Goal: Information Seeking & Learning: Check status

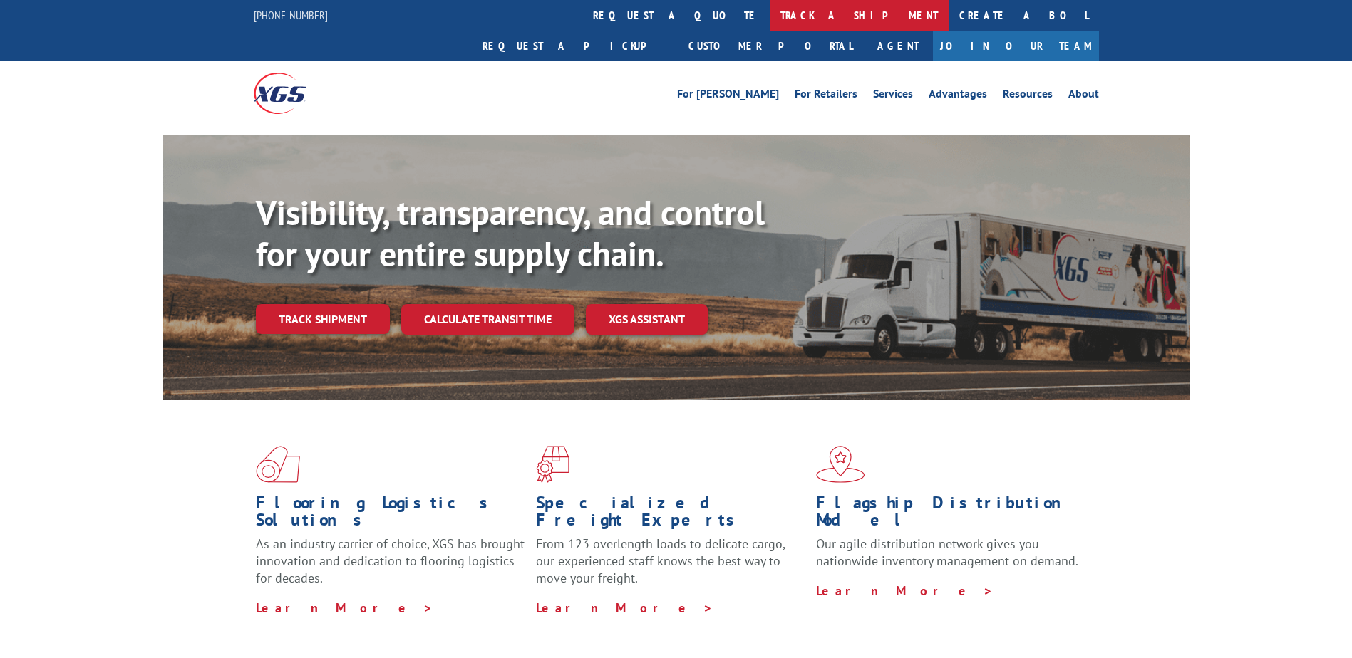
click at [769, 14] on link "track a shipment" at bounding box center [858, 15] width 179 height 31
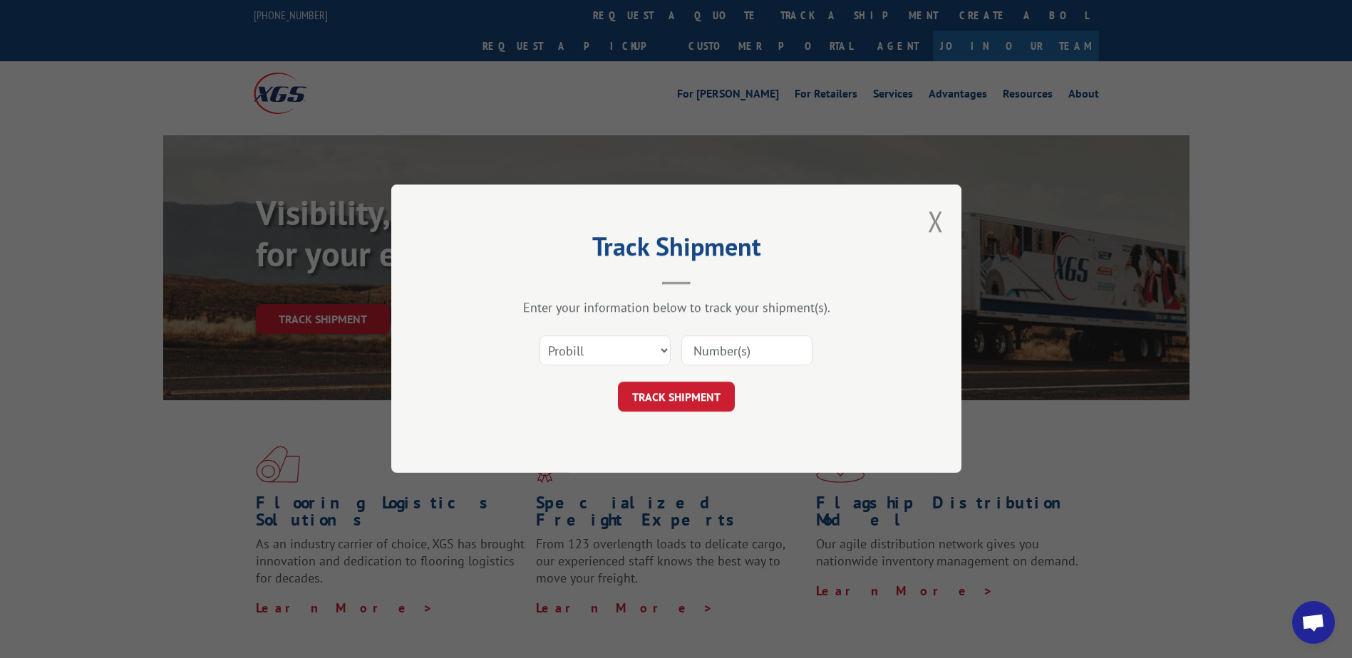
click at [745, 356] on input at bounding box center [746, 351] width 131 height 30
paste input "17590765"
type input "17590765"
click at [692, 391] on button "TRACK SHIPMENT" at bounding box center [676, 398] width 117 height 30
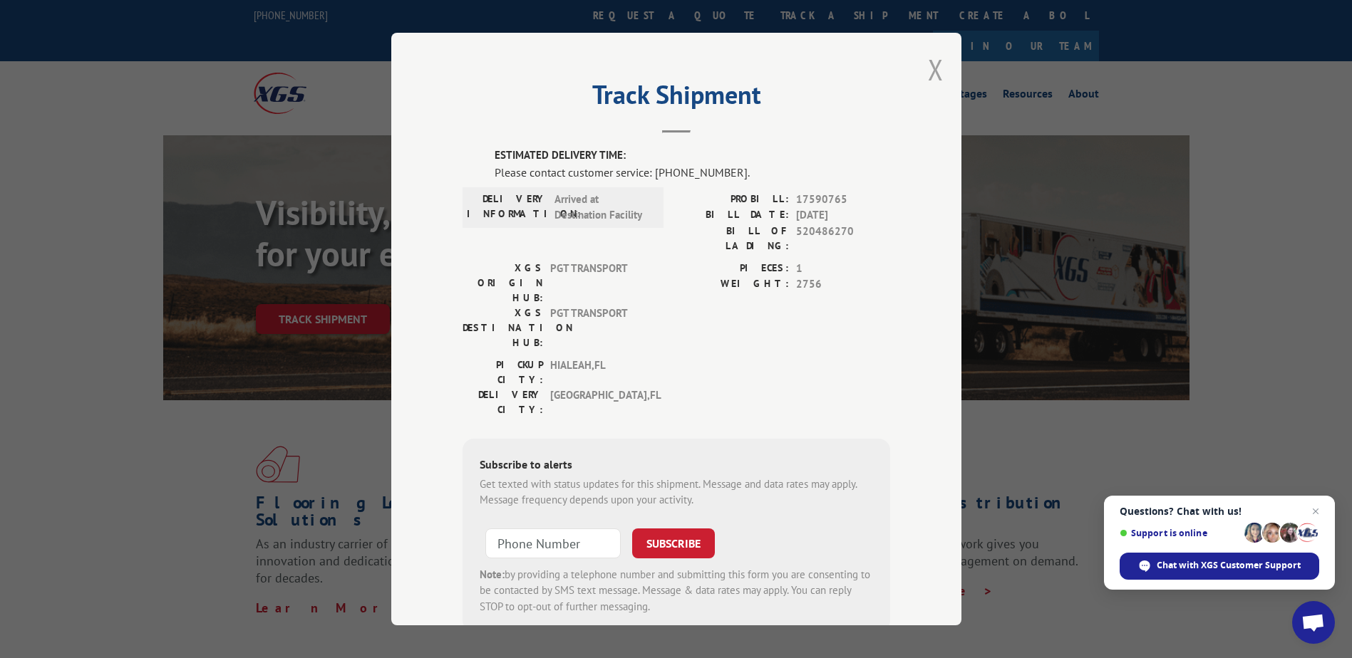
click at [928, 73] on button "Close modal" at bounding box center [936, 70] width 16 height 38
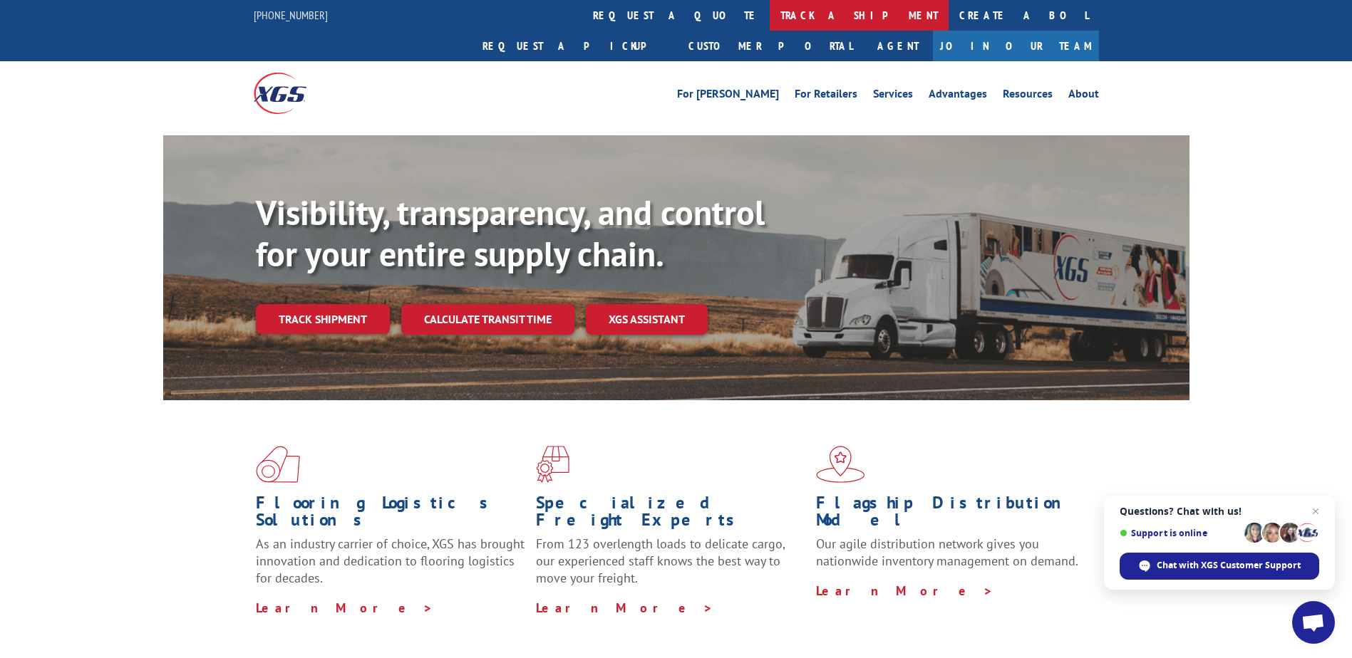
click at [769, 17] on link "track a shipment" at bounding box center [858, 15] width 179 height 31
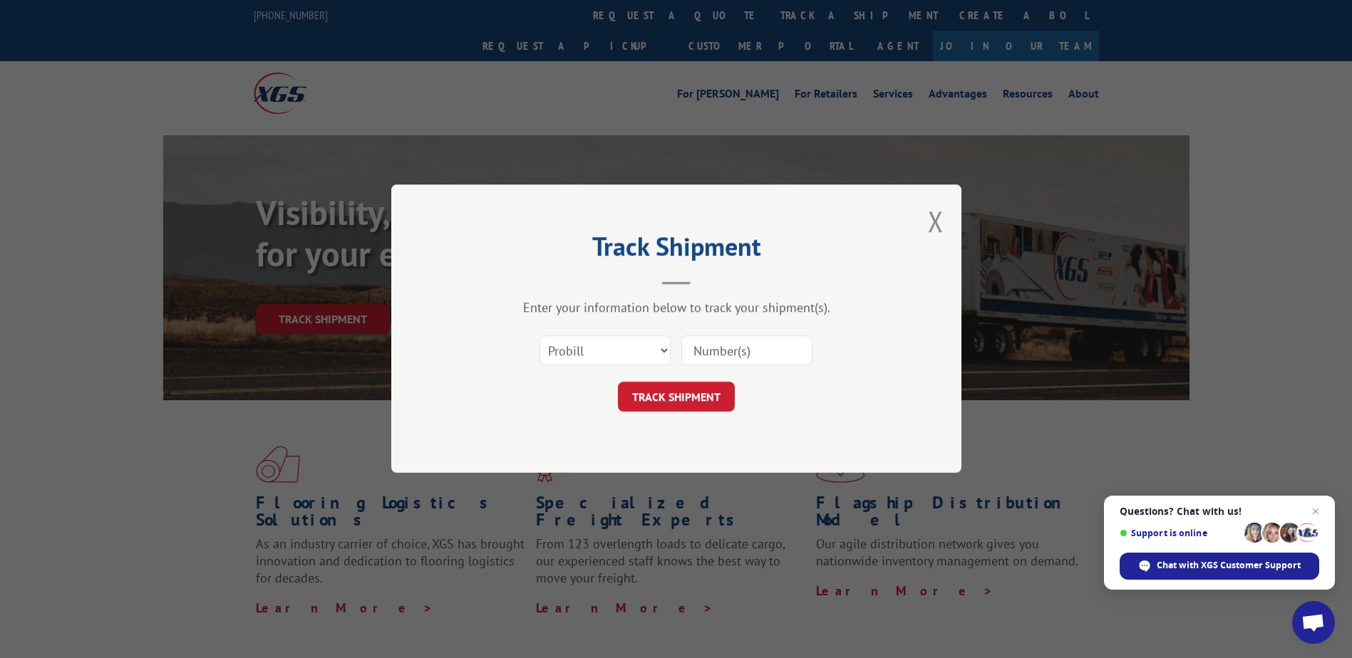
click at [750, 362] on input at bounding box center [746, 351] width 131 height 30
paste input "17594418"
type input "17594418"
click at [659, 391] on button "TRACK SHIPMENT" at bounding box center [676, 398] width 117 height 30
